Goal: Information Seeking & Learning: Learn about a topic

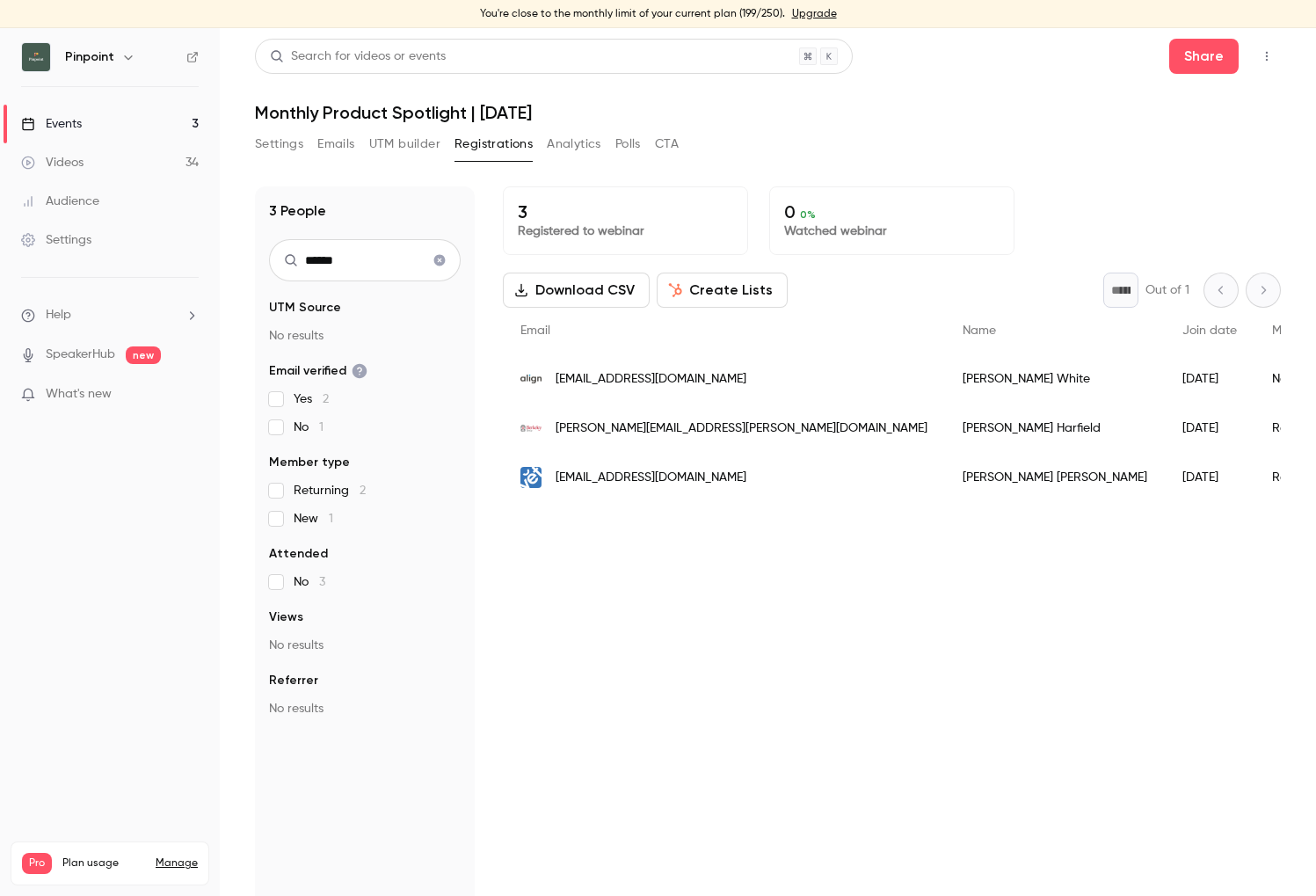
click at [88, 124] on link "Events 3" at bounding box center [110, 123] width 220 height 39
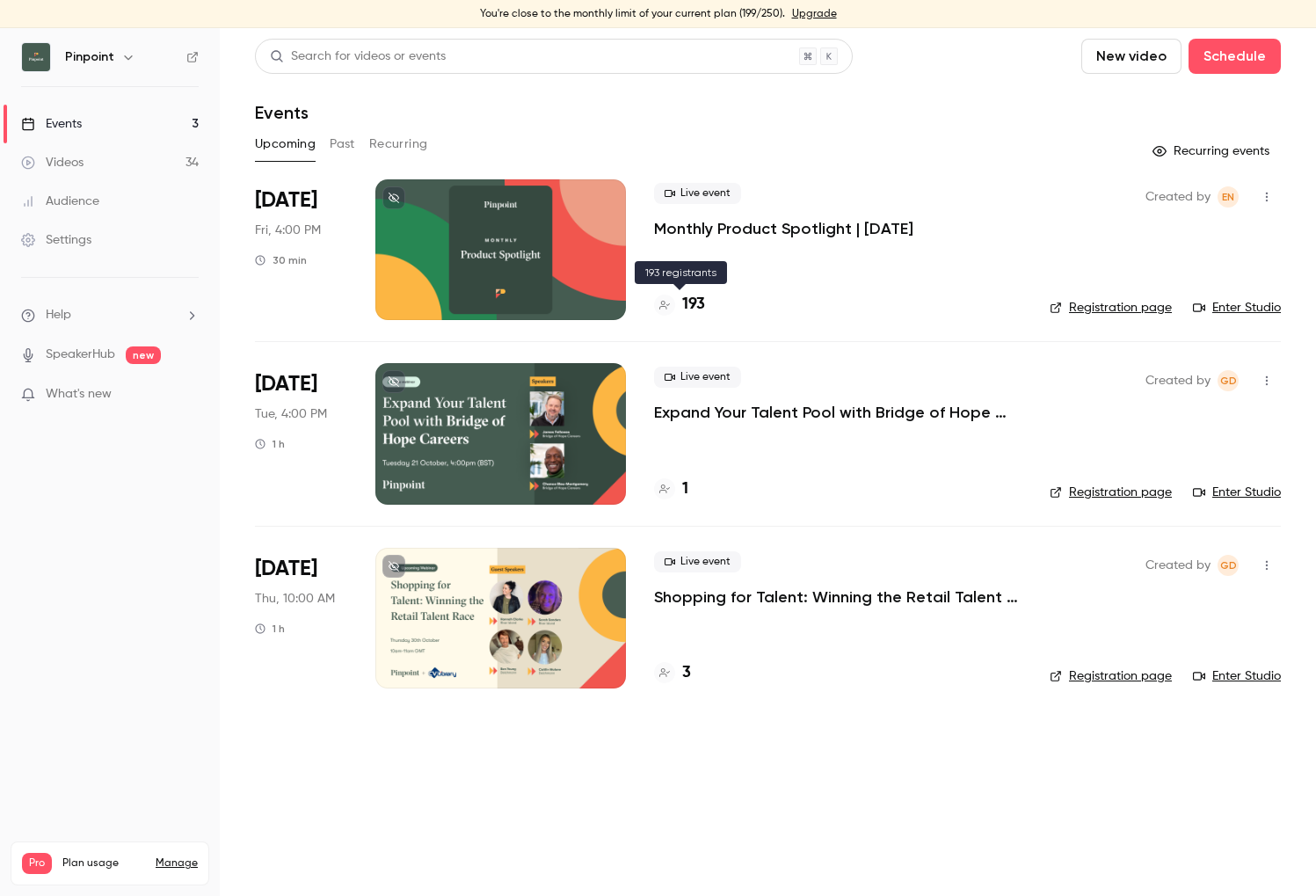
click at [683, 302] on h4 "193" at bounding box center [693, 305] width 23 height 24
